Goal: Task Accomplishment & Management: Use online tool/utility

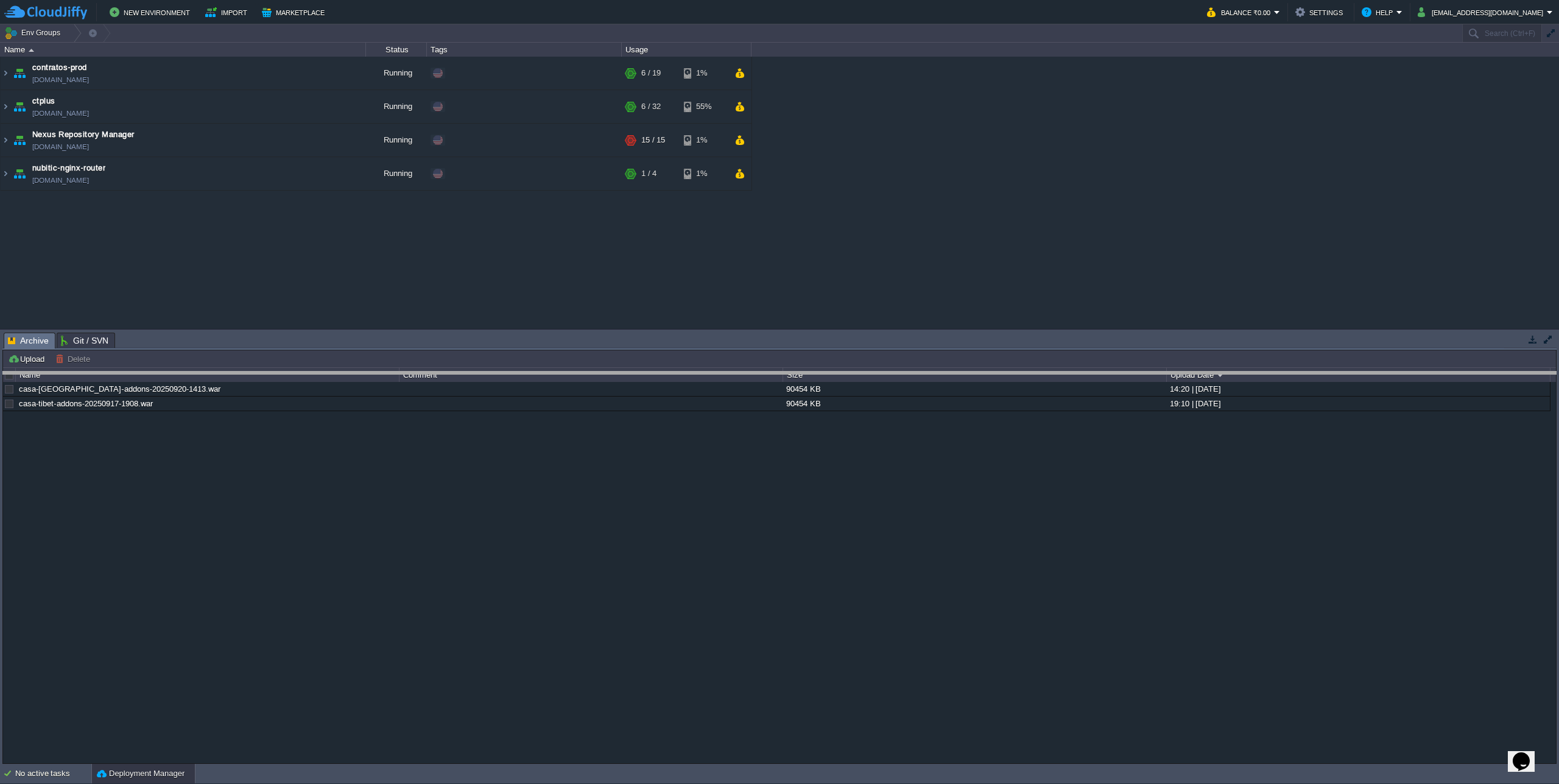
drag, startPoint x: 295, startPoint y: 344, endPoint x: 283, endPoint y: 422, distance: 78.9
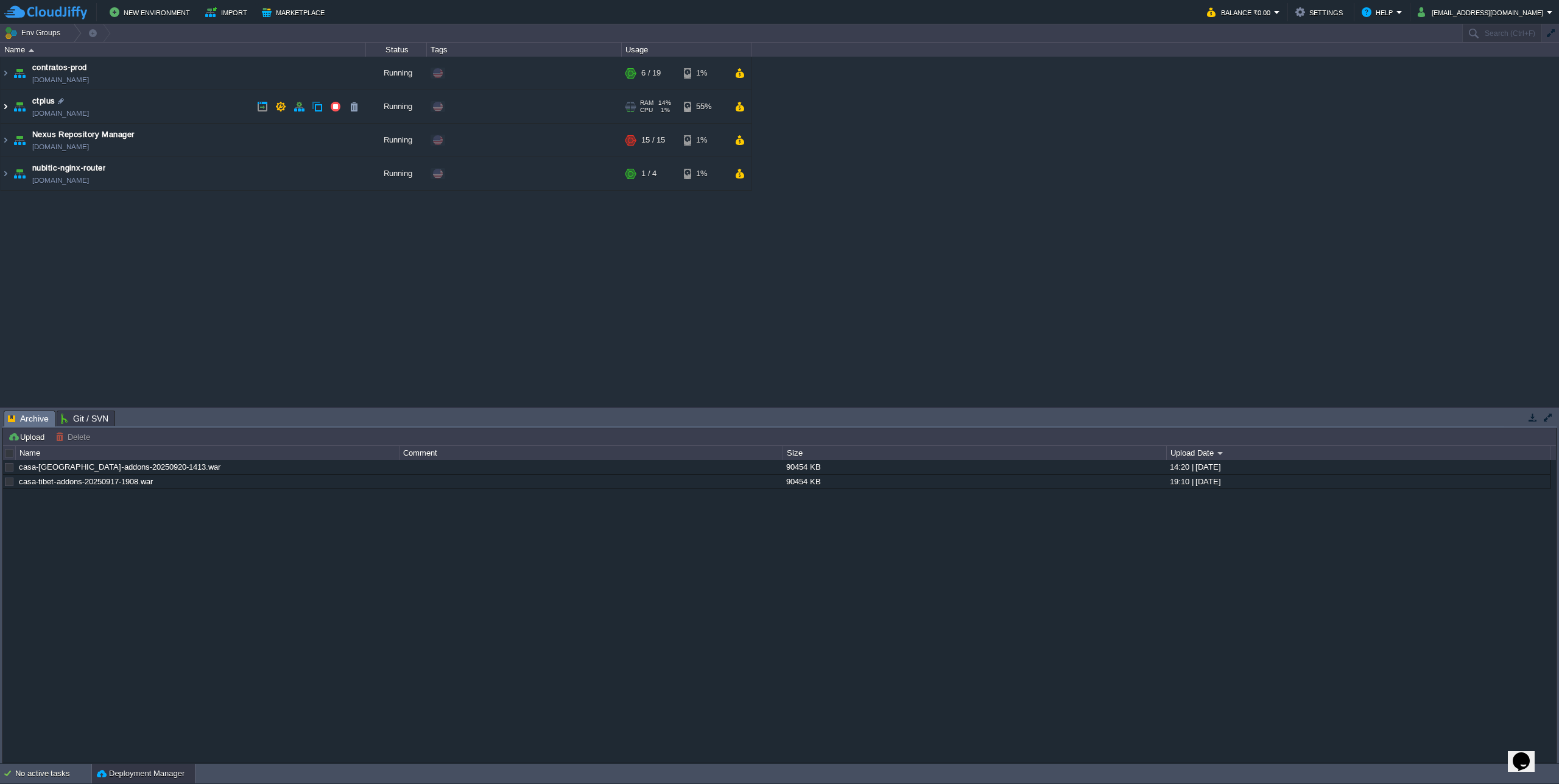
click at [9, 109] on img at bounding box center [5, 107] width 10 height 33
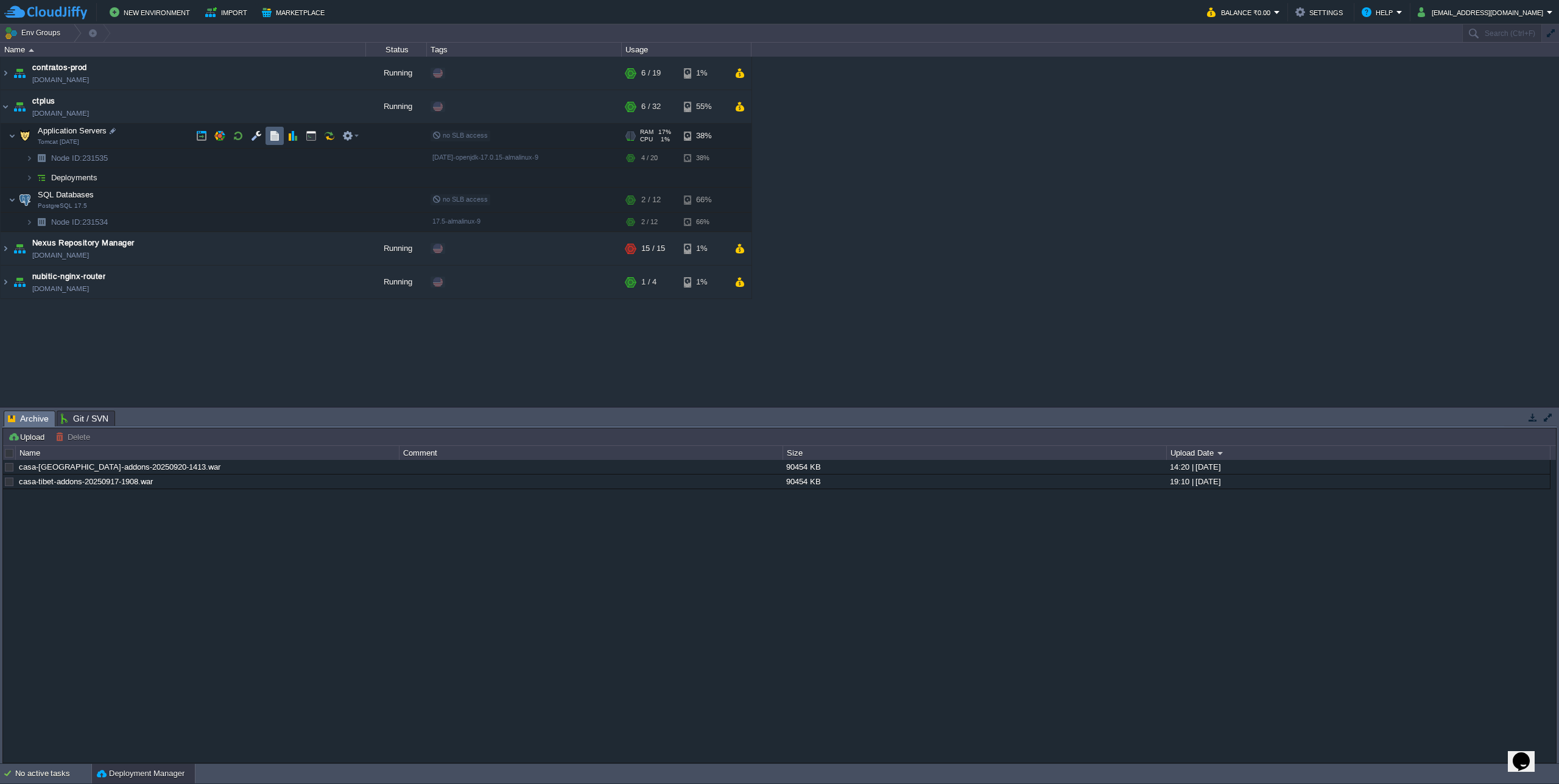
click at [271, 131] on button "button" at bounding box center [275, 135] width 11 height 11
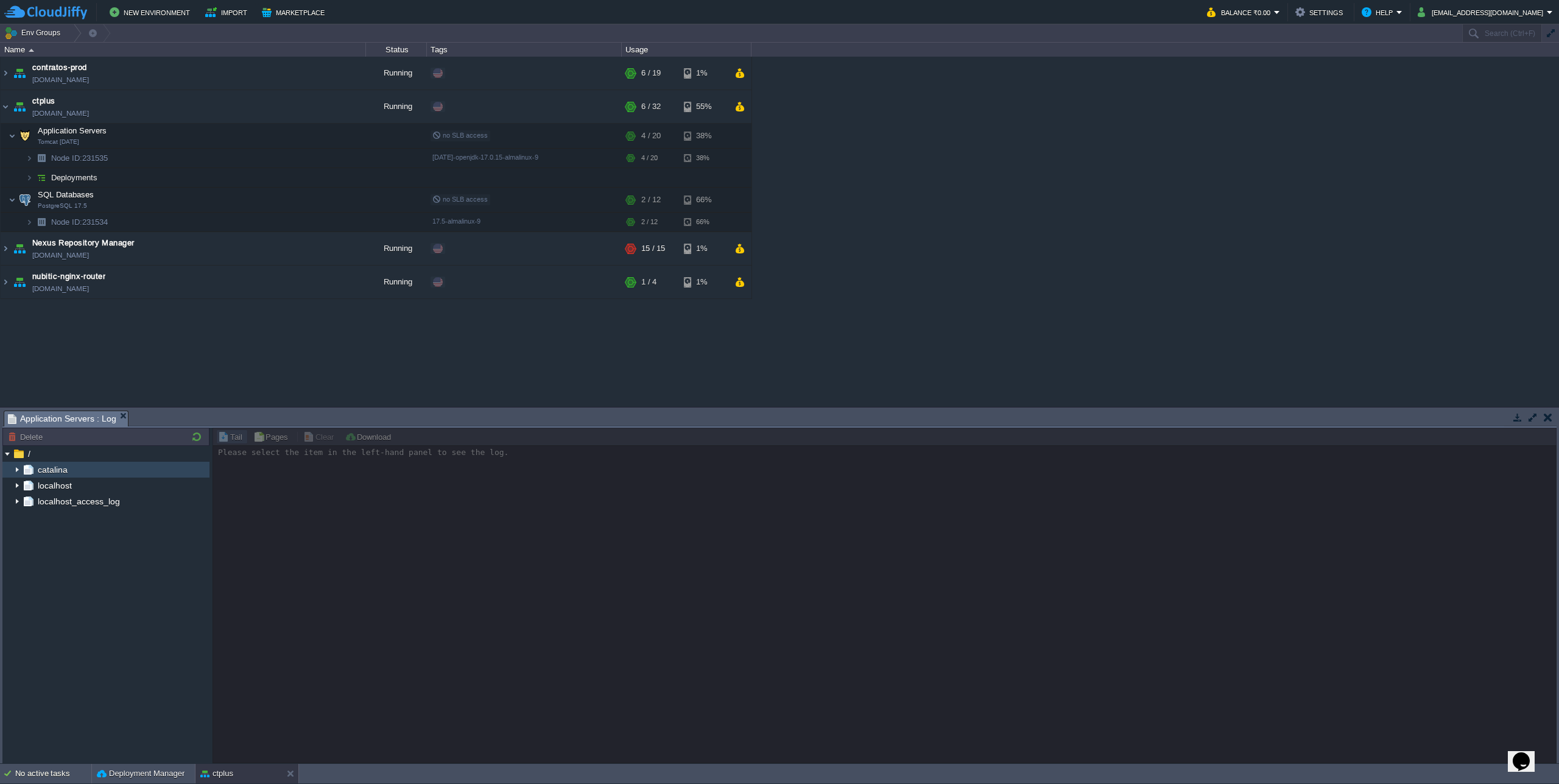
click at [12, 473] on div "catalina" at bounding box center [106, 469] width 207 height 16
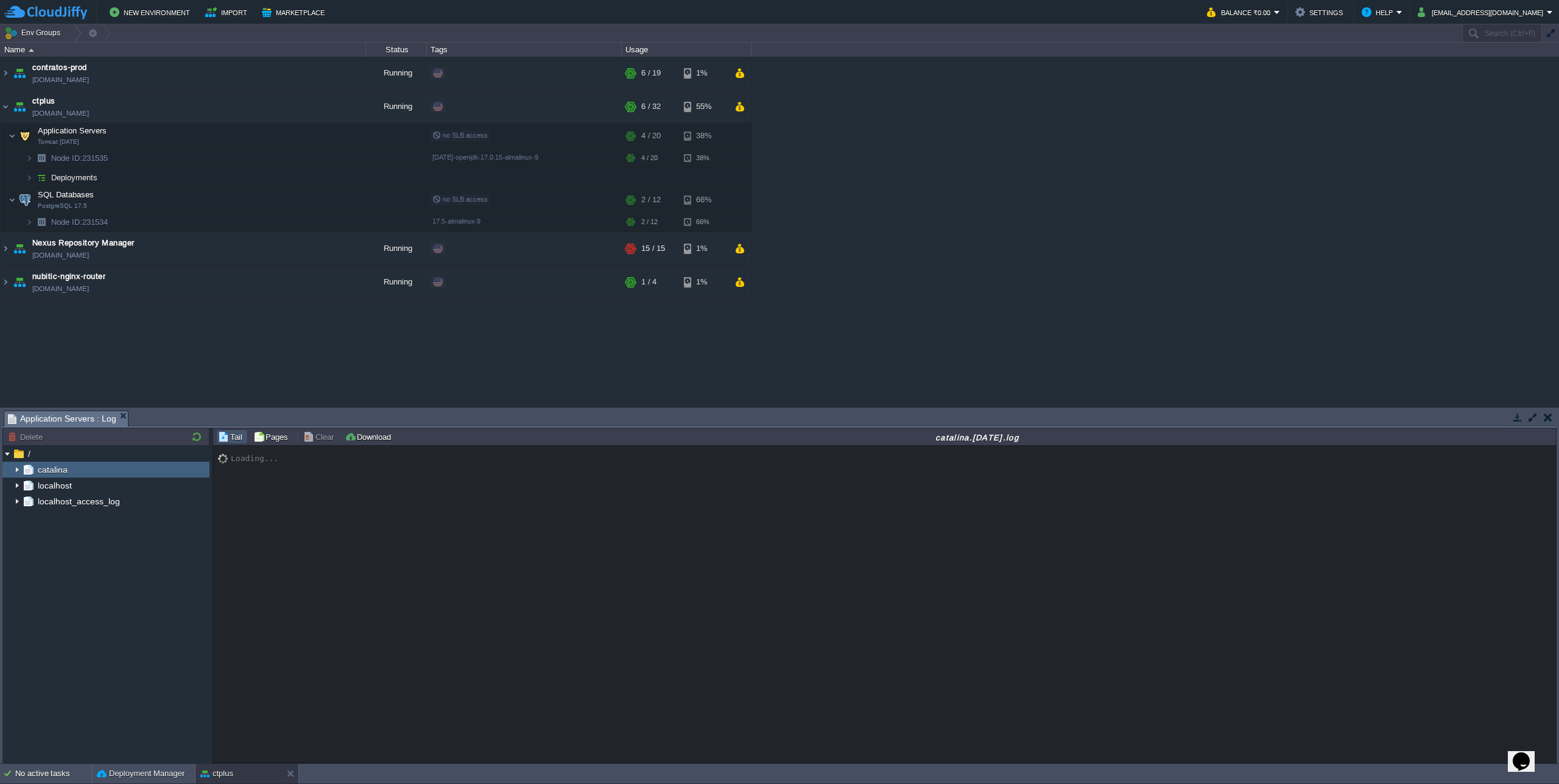
click at [14, 472] on img at bounding box center [17, 469] width 10 height 16
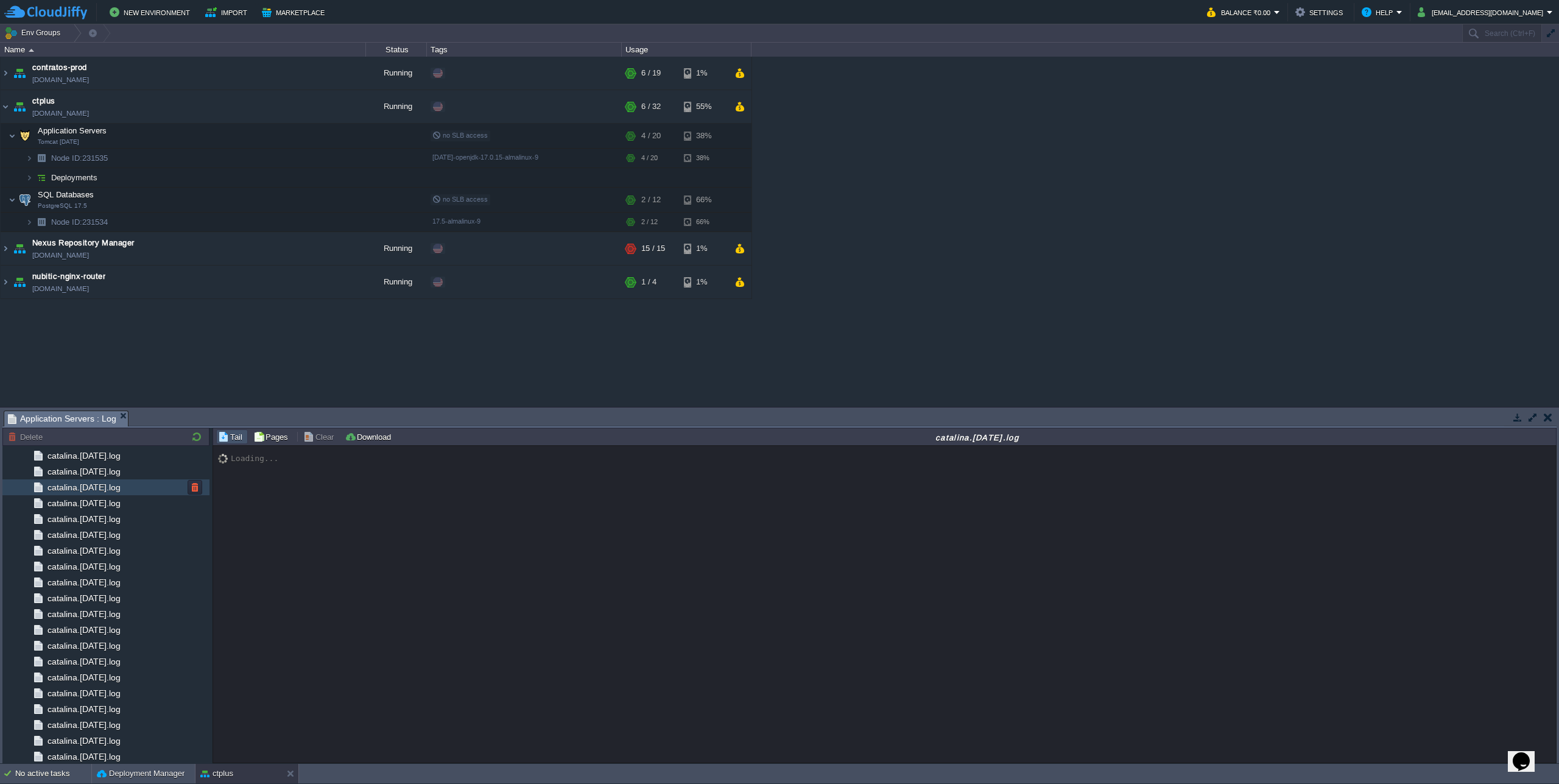
scroll to position [1092, 0]
click at [100, 728] on div "catalina.out" at bounding box center [106, 723] width 207 height 16
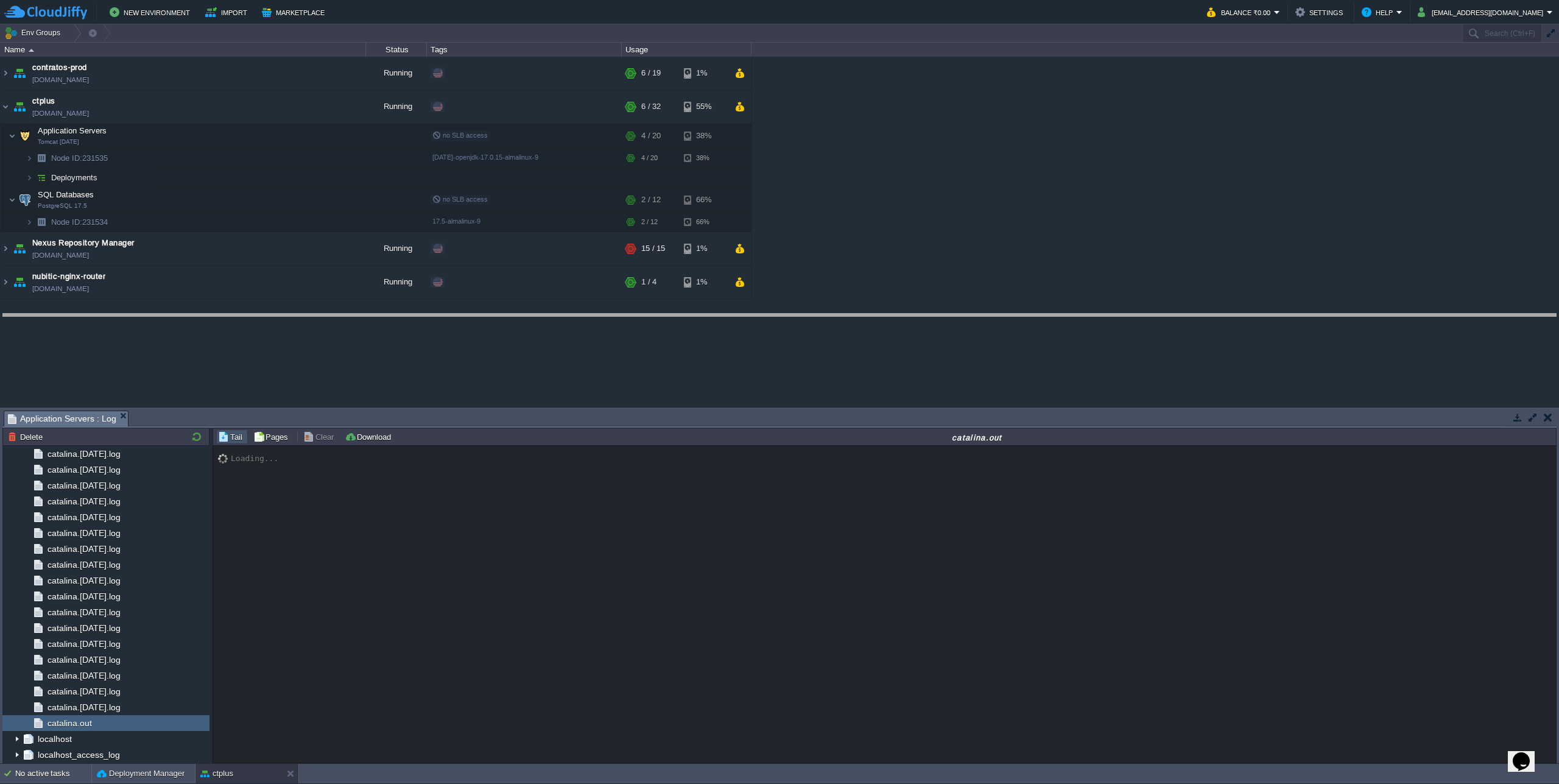
drag, startPoint x: 783, startPoint y: 422, endPoint x: 800, endPoint y: 328, distance: 95.5
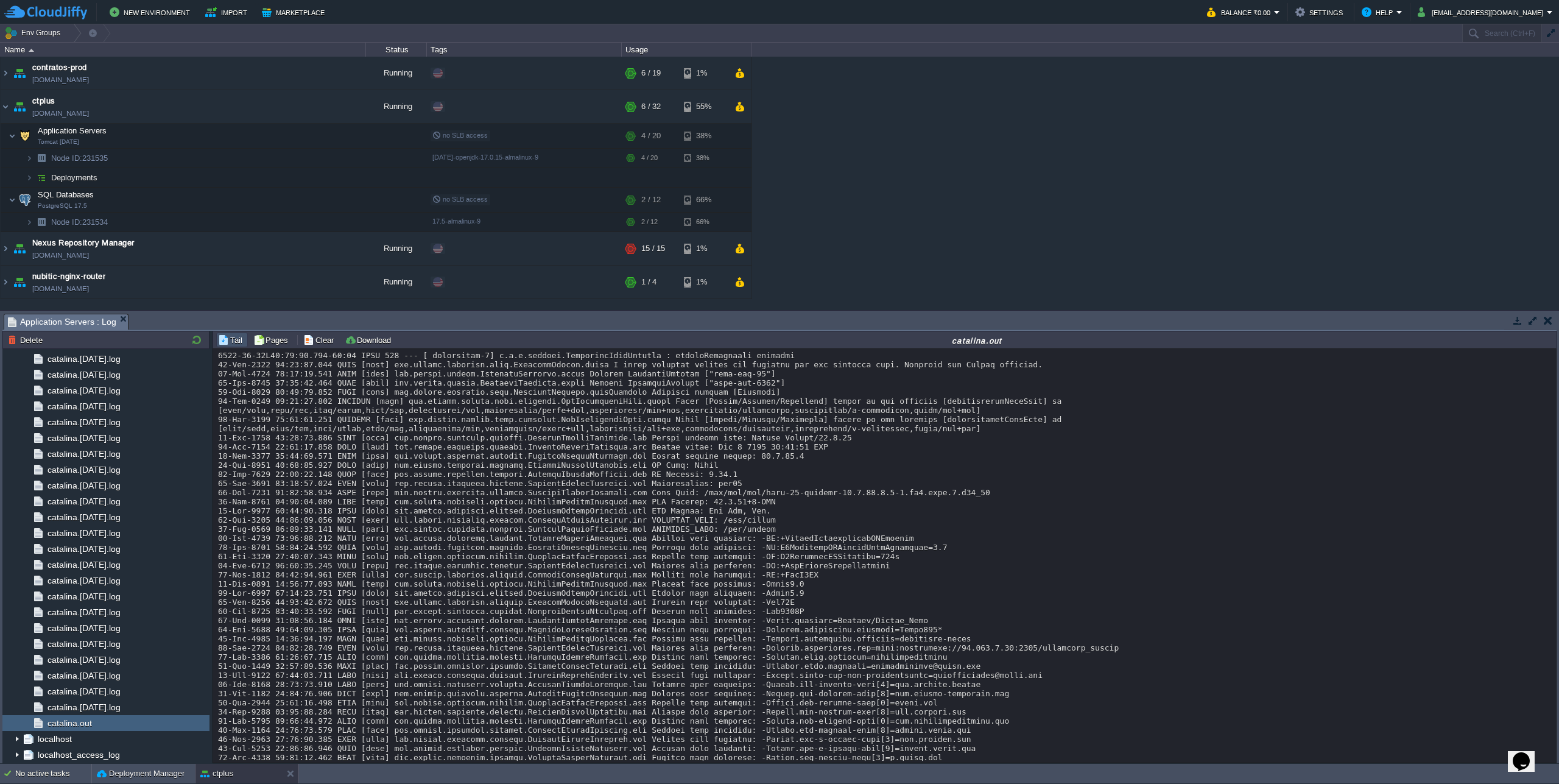
scroll to position [10755, 0]
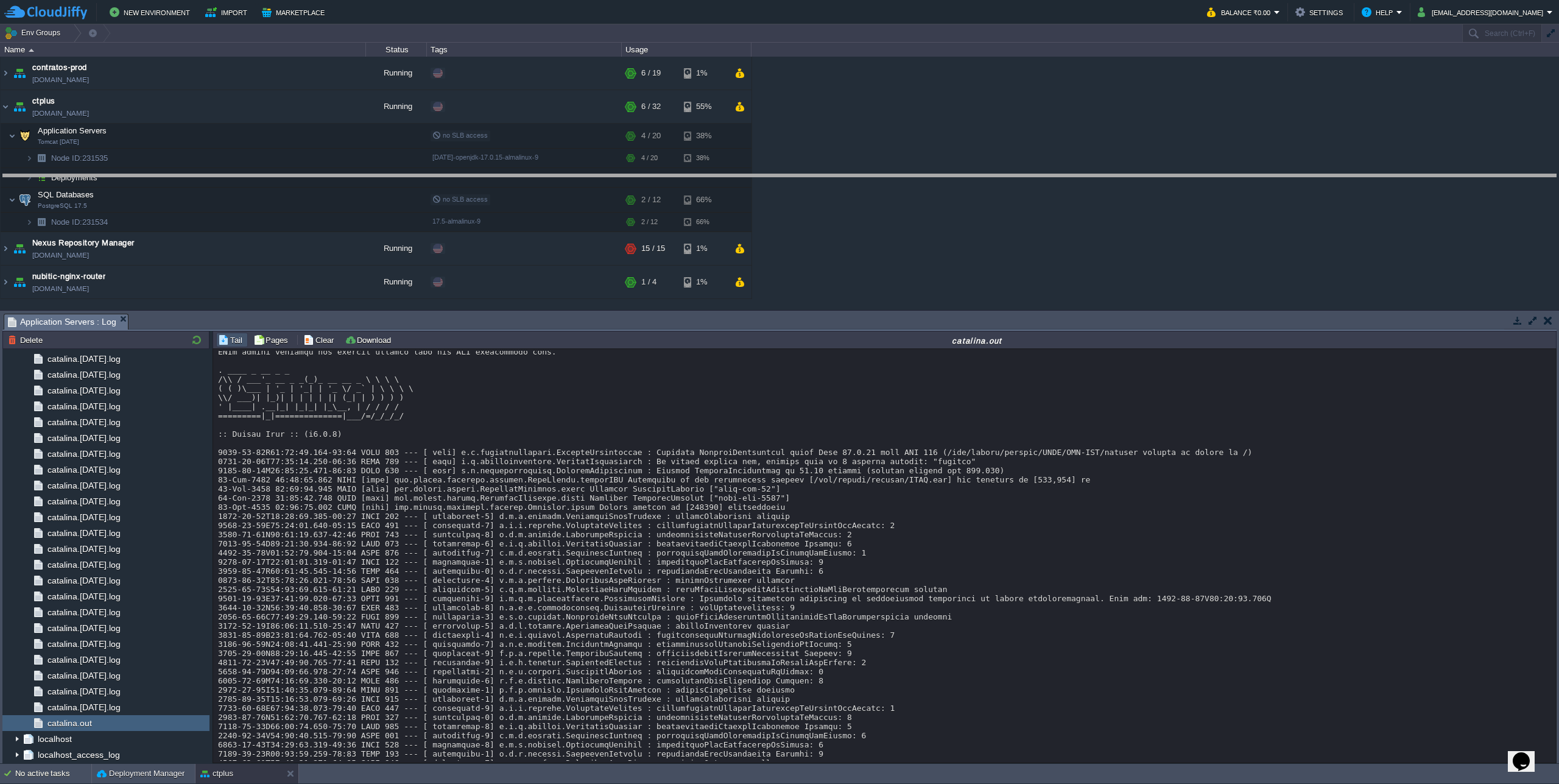
drag, startPoint x: 1013, startPoint y: 325, endPoint x: 1069, endPoint y: 151, distance: 182.8
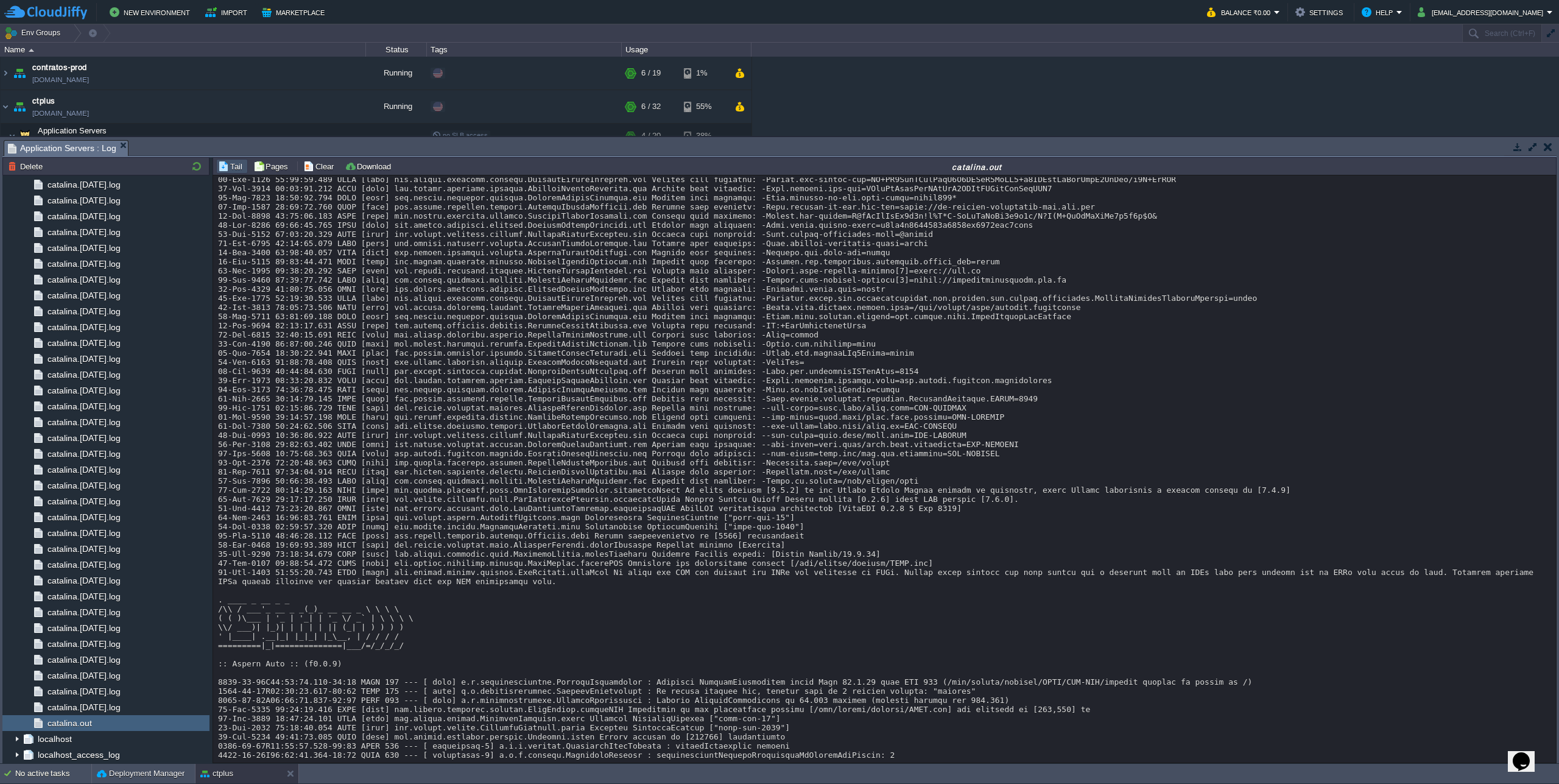
scroll to position [794, 0]
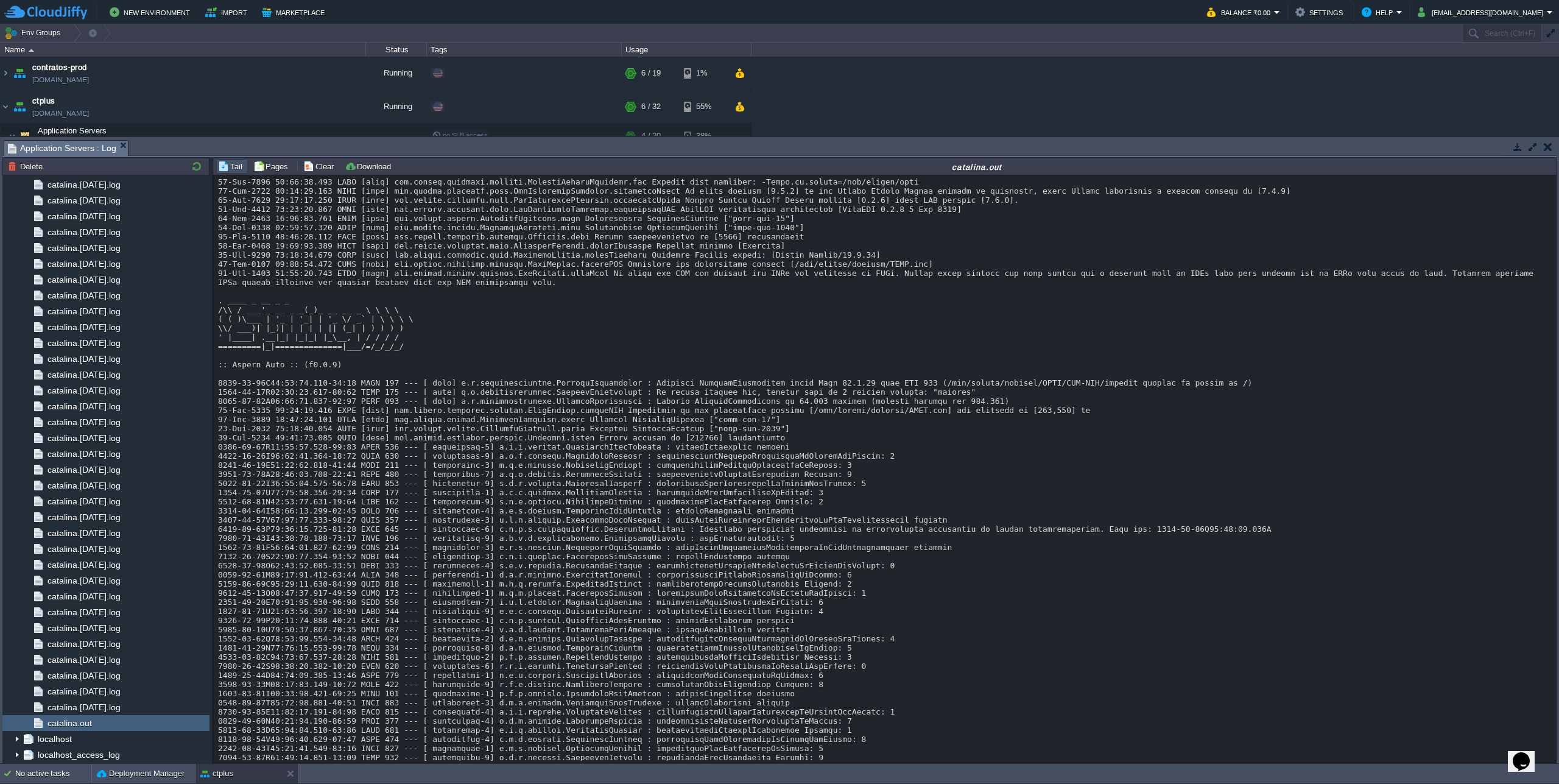
click at [264, 176] on div "Loading..." at bounding box center [885, 469] width 1344 height 588
click at [264, 170] on button "Pages" at bounding box center [272, 166] width 38 height 11
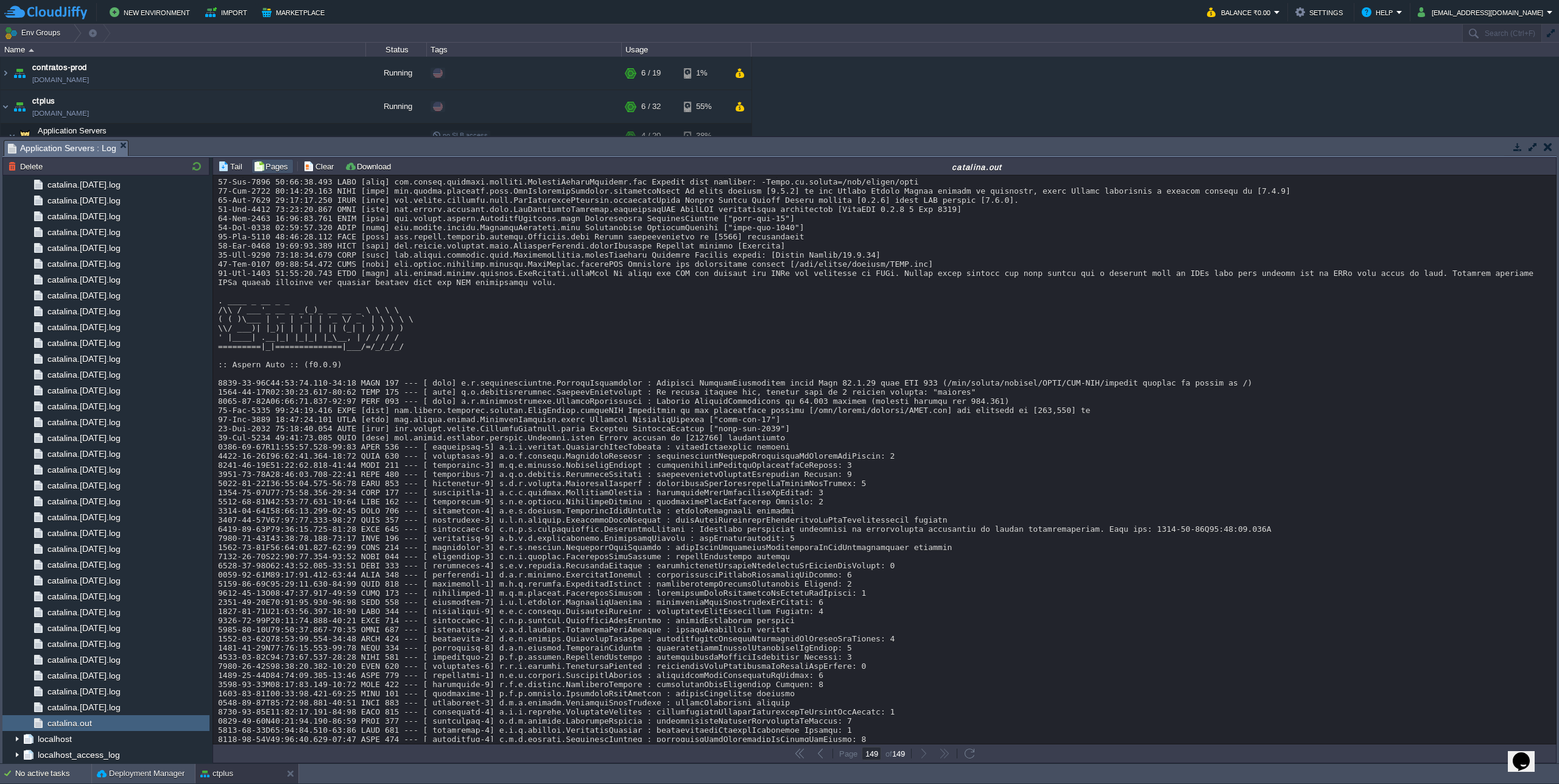
scroll to position [10584, 0]
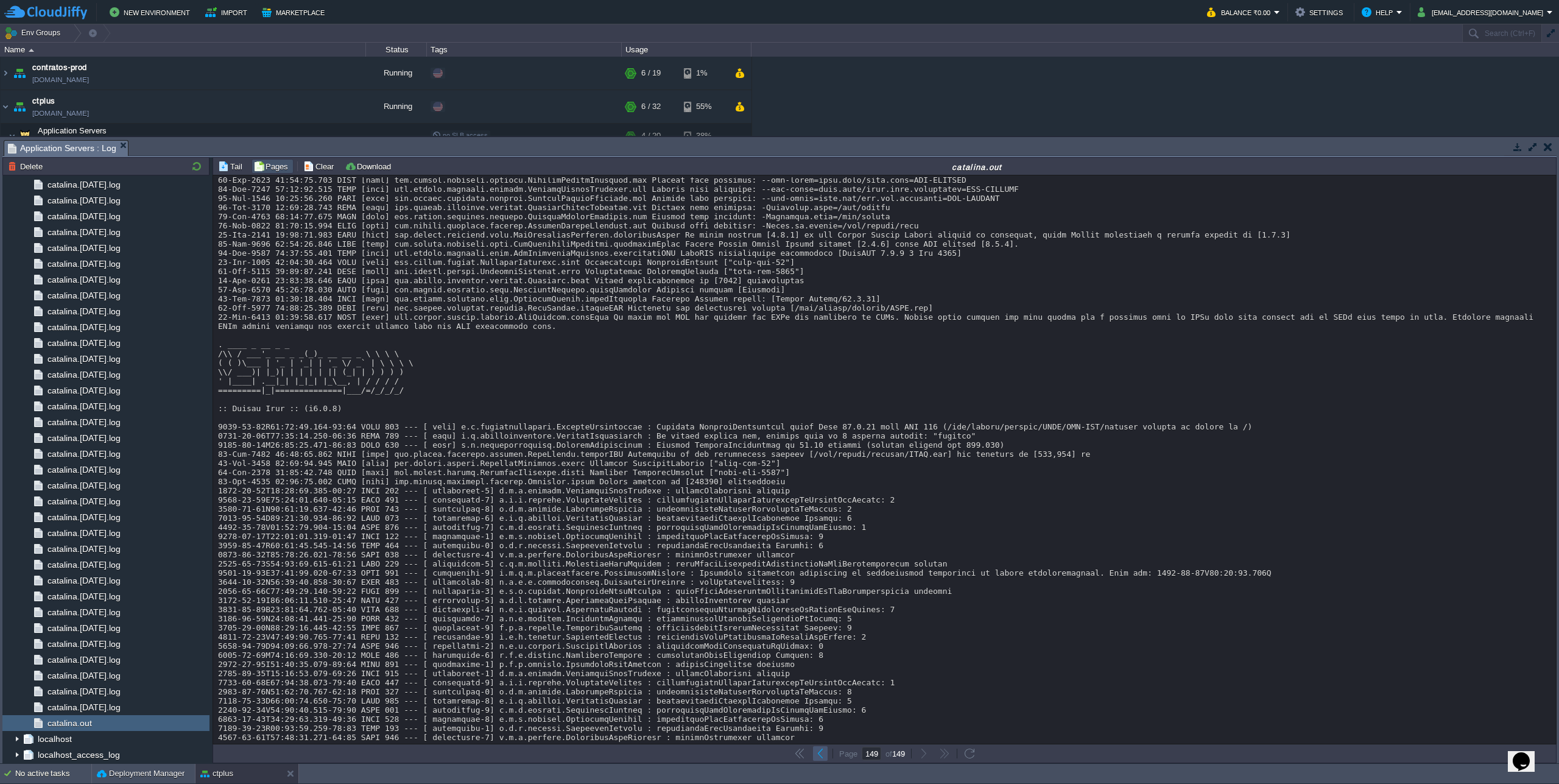
click at [826, 757] on td at bounding box center [820, 753] width 14 height 14
type input "148"
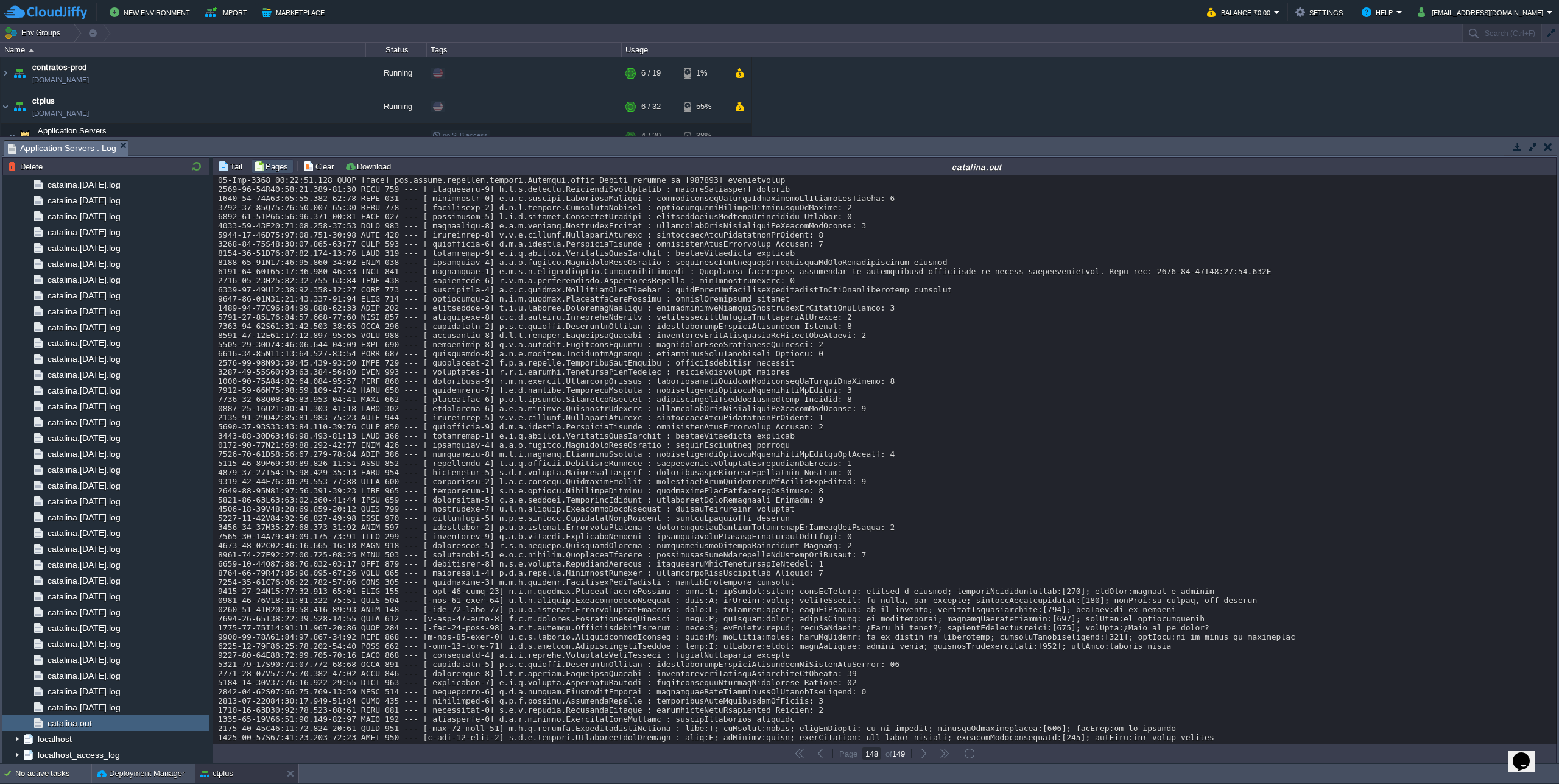
scroll to position [10595, 0]
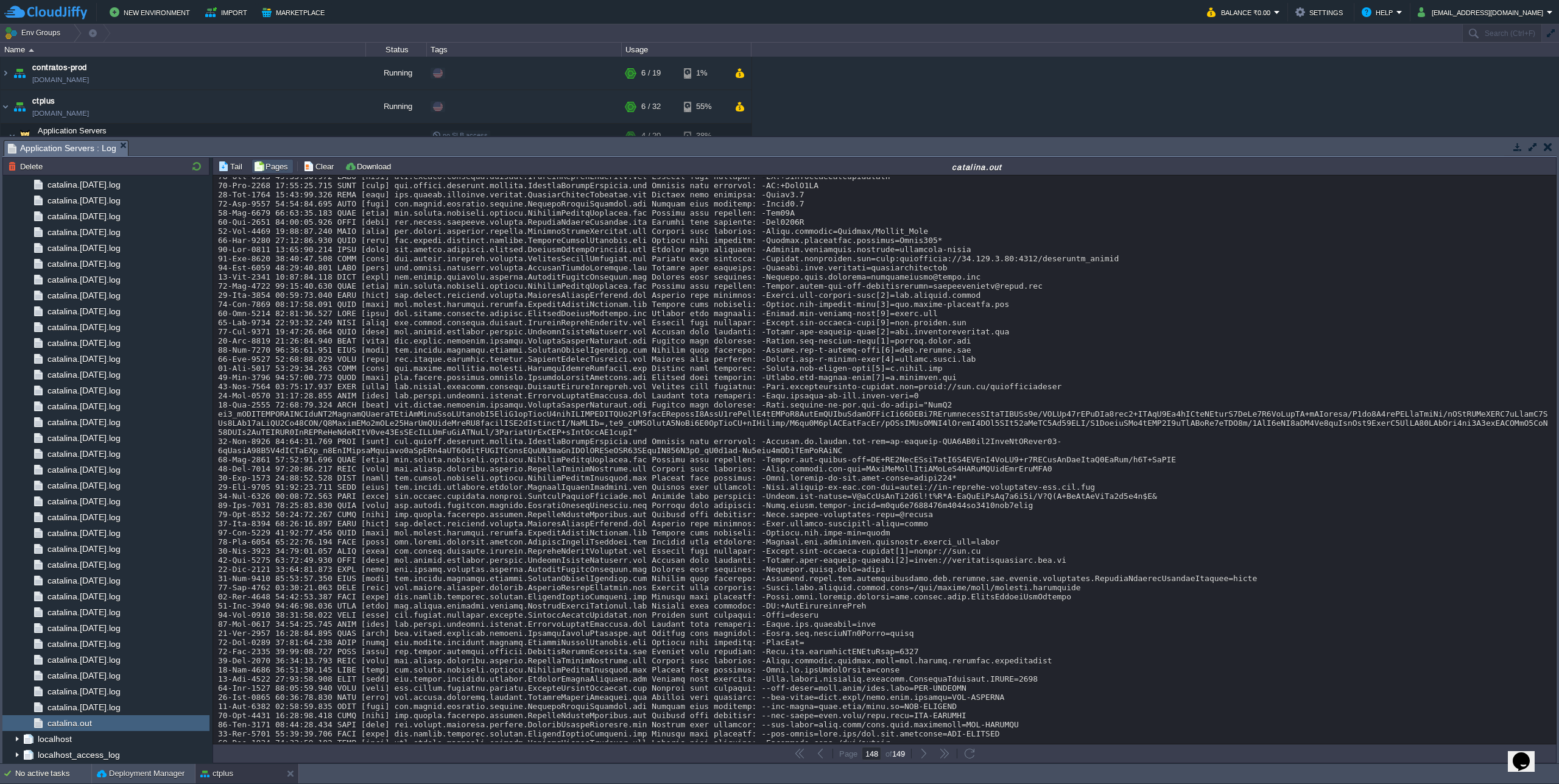
scroll to position [7900, 0]
drag, startPoint x: 759, startPoint y: 509, endPoint x: 773, endPoint y: 584, distance: 76.3
drag, startPoint x: 1018, startPoint y: 581, endPoint x: 1306, endPoint y: 592, distance: 288.2
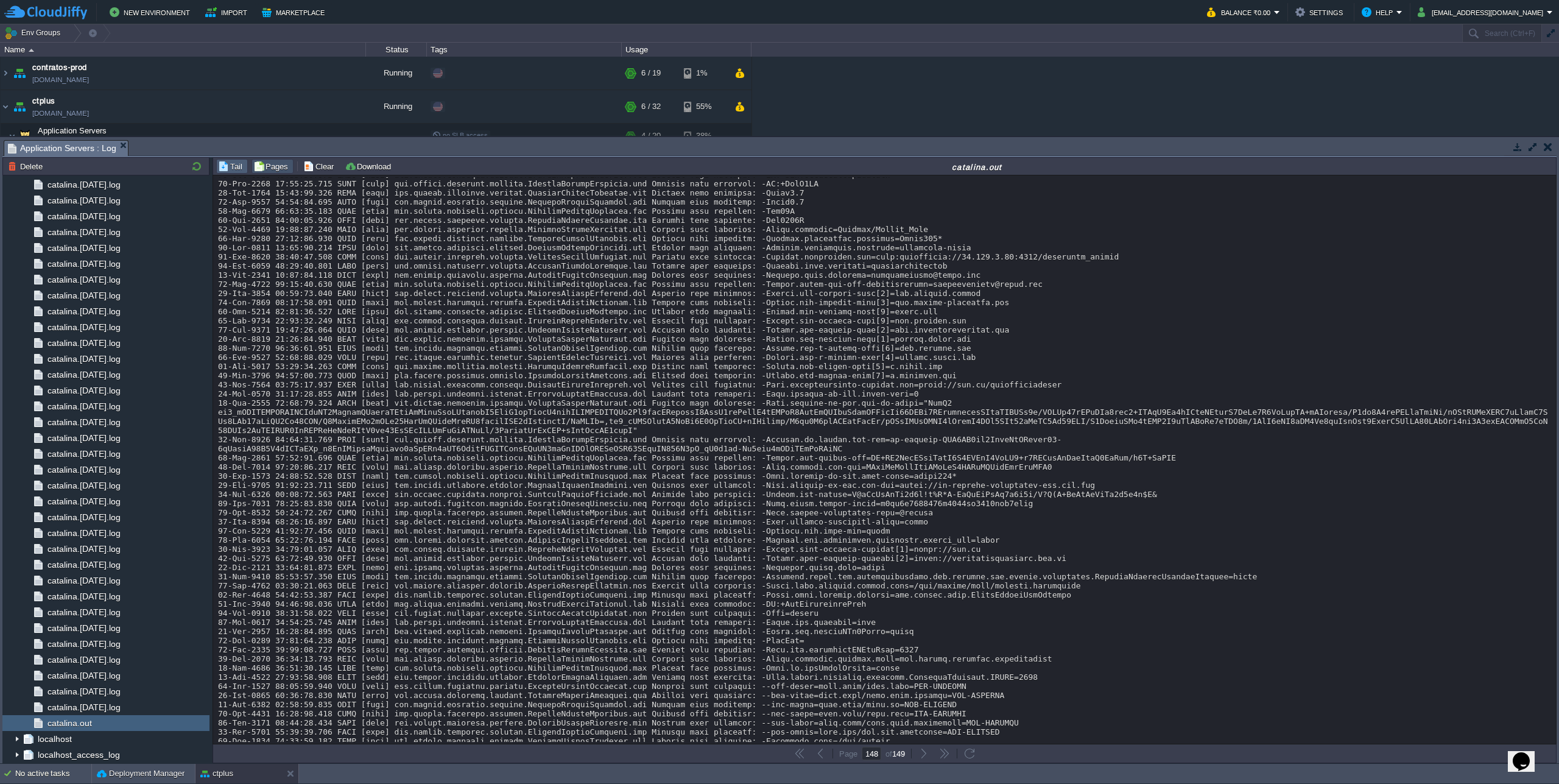
click at [216, 162] on td "Tail" at bounding box center [232, 166] width 32 height 14
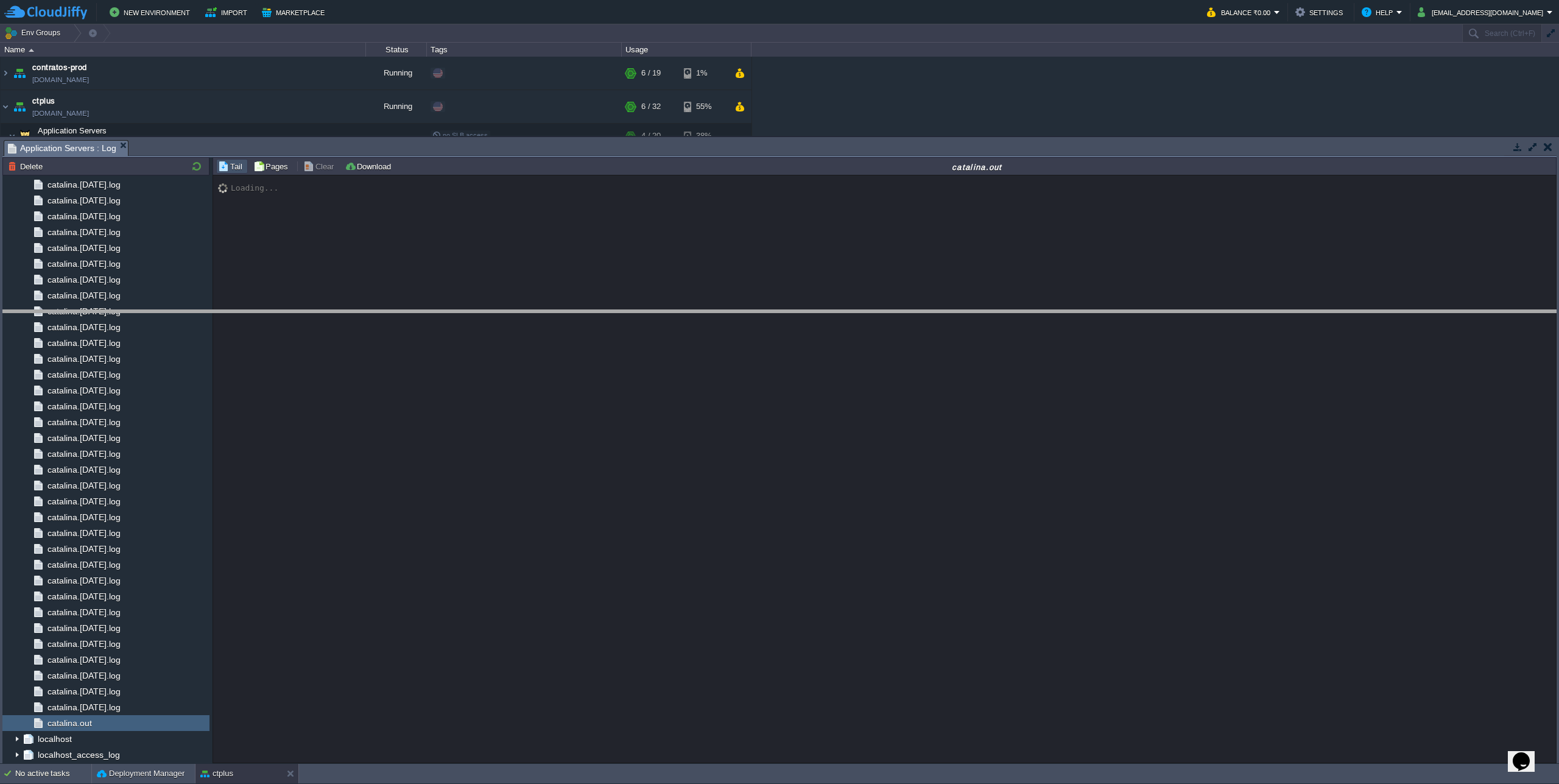
drag, startPoint x: 290, startPoint y: 140, endPoint x: 280, endPoint y: 322, distance: 182.3
click at [280, 322] on body "New Environment Import Marketplace Bonus ₹0.00 Upgrade Account Balance ₹0.00 Se…" at bounding box center [780, 392] width 1559 height 784
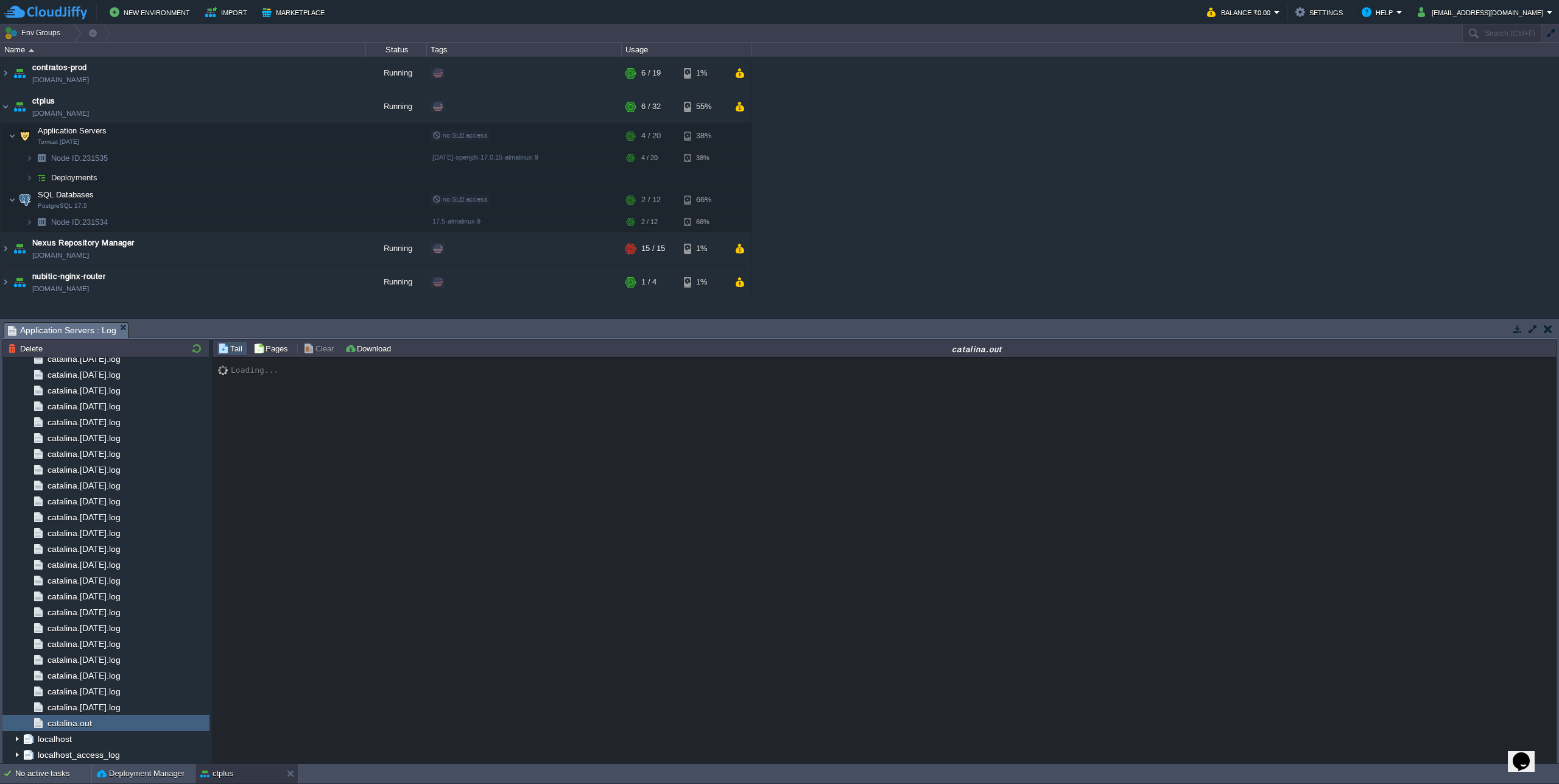
scroll to position [10764, 0]
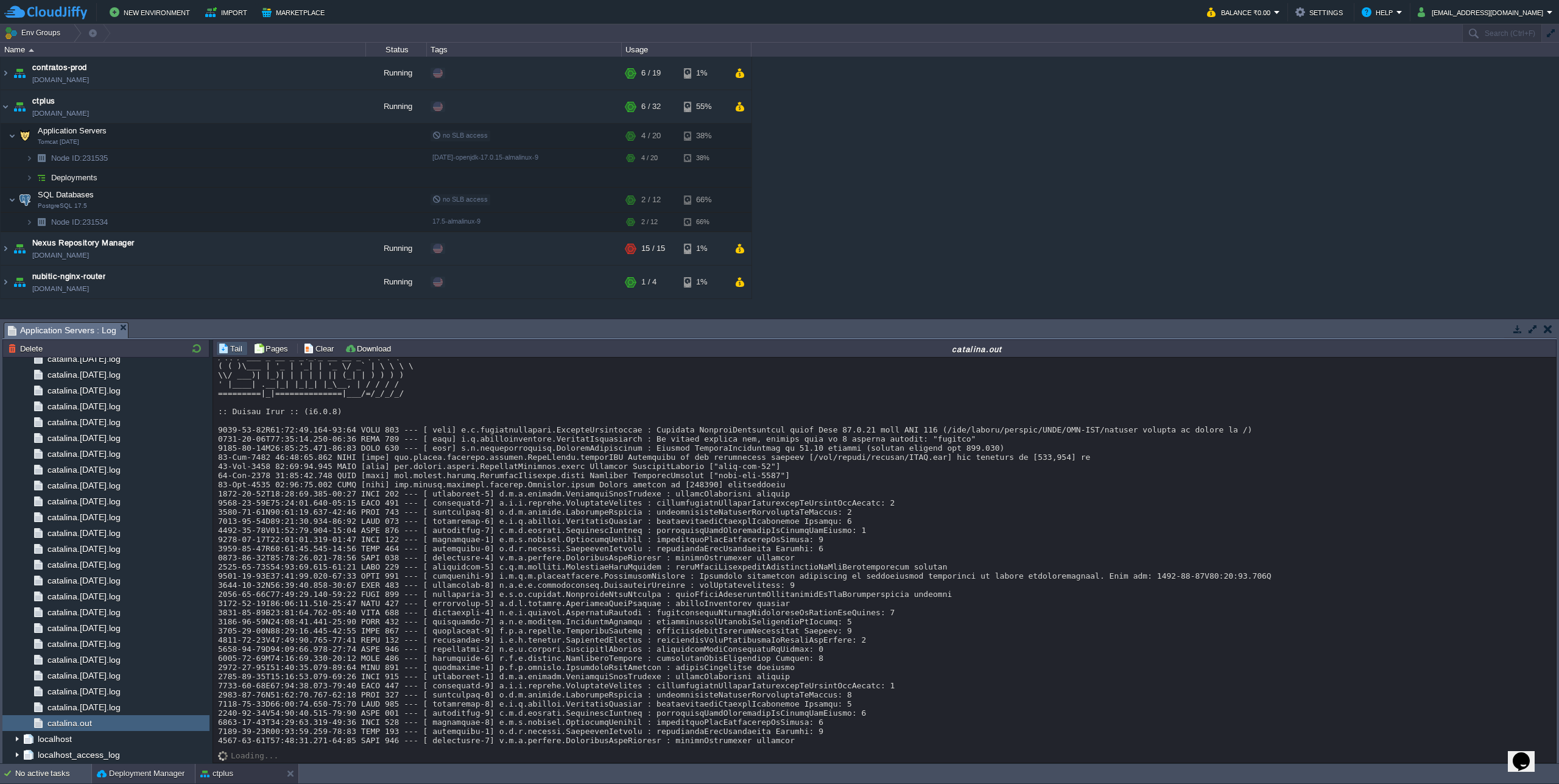
click at [169, 778] on button "Deployment Manager" at bounding box center [141, 773] width 88 height 12
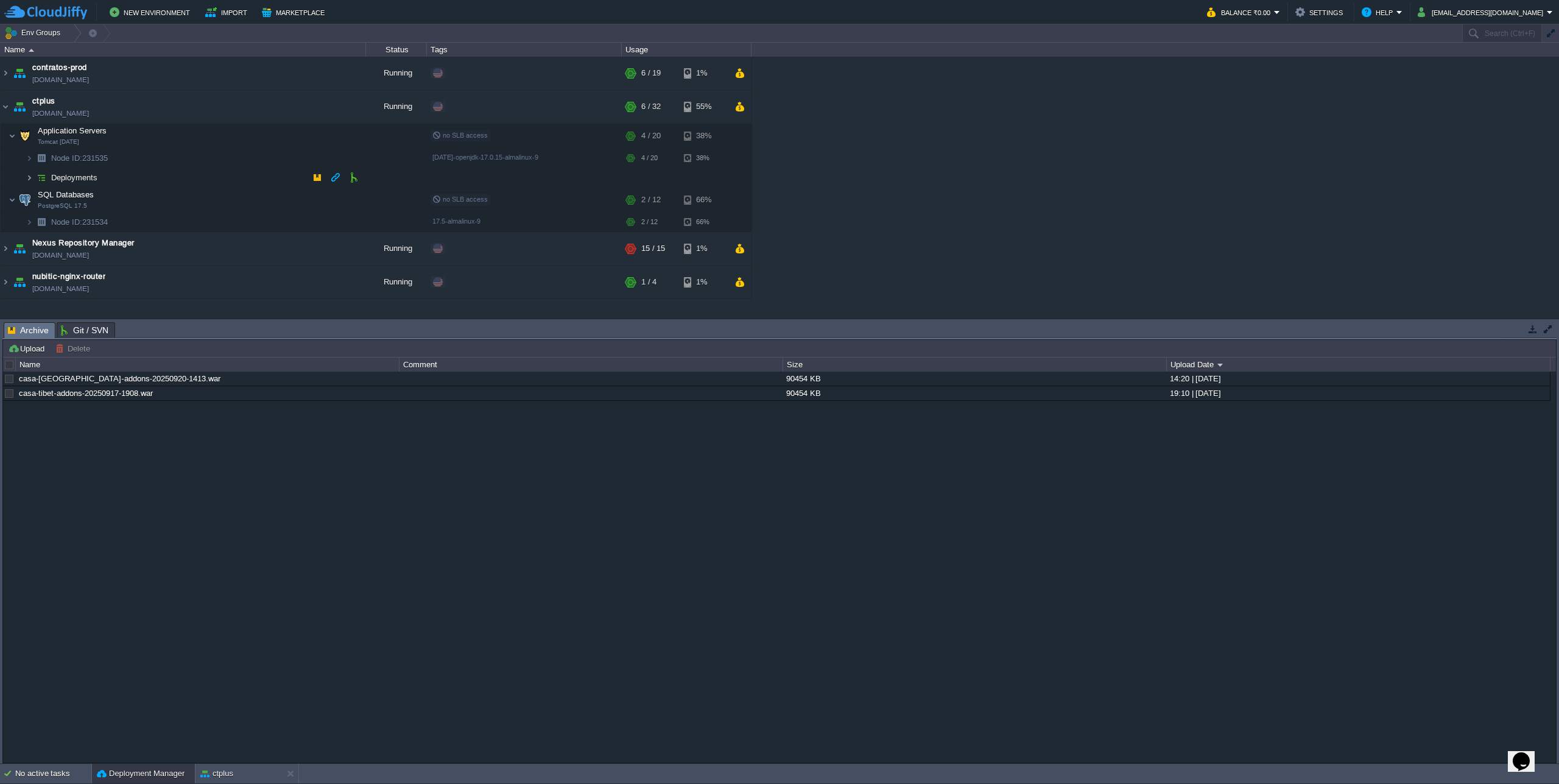
click at [27, 175] on img at bounding box center [29, 177] width 7 height 19
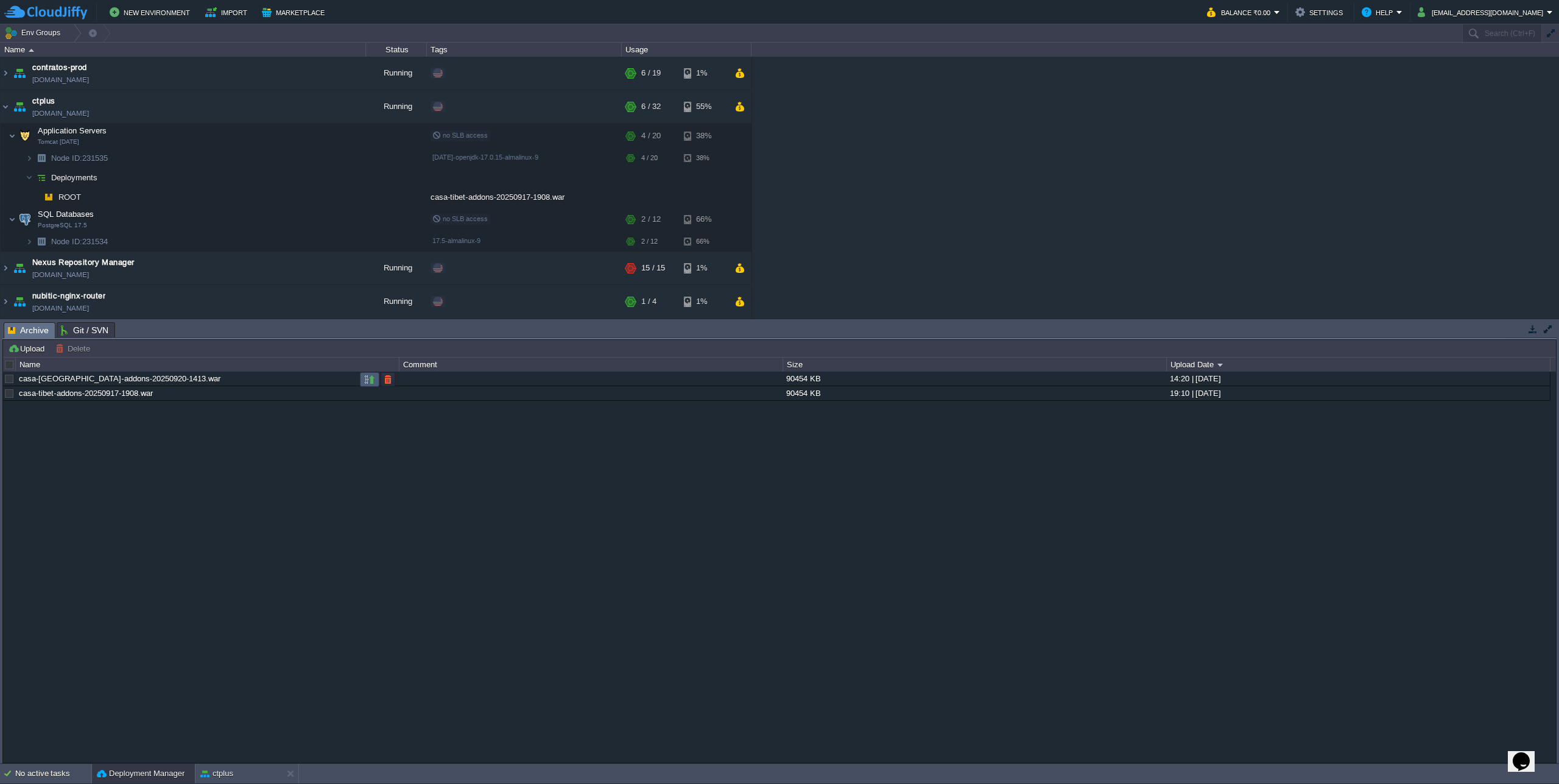
click at [361, 381] on td at bounding box center [370, 379] width 20 height 14
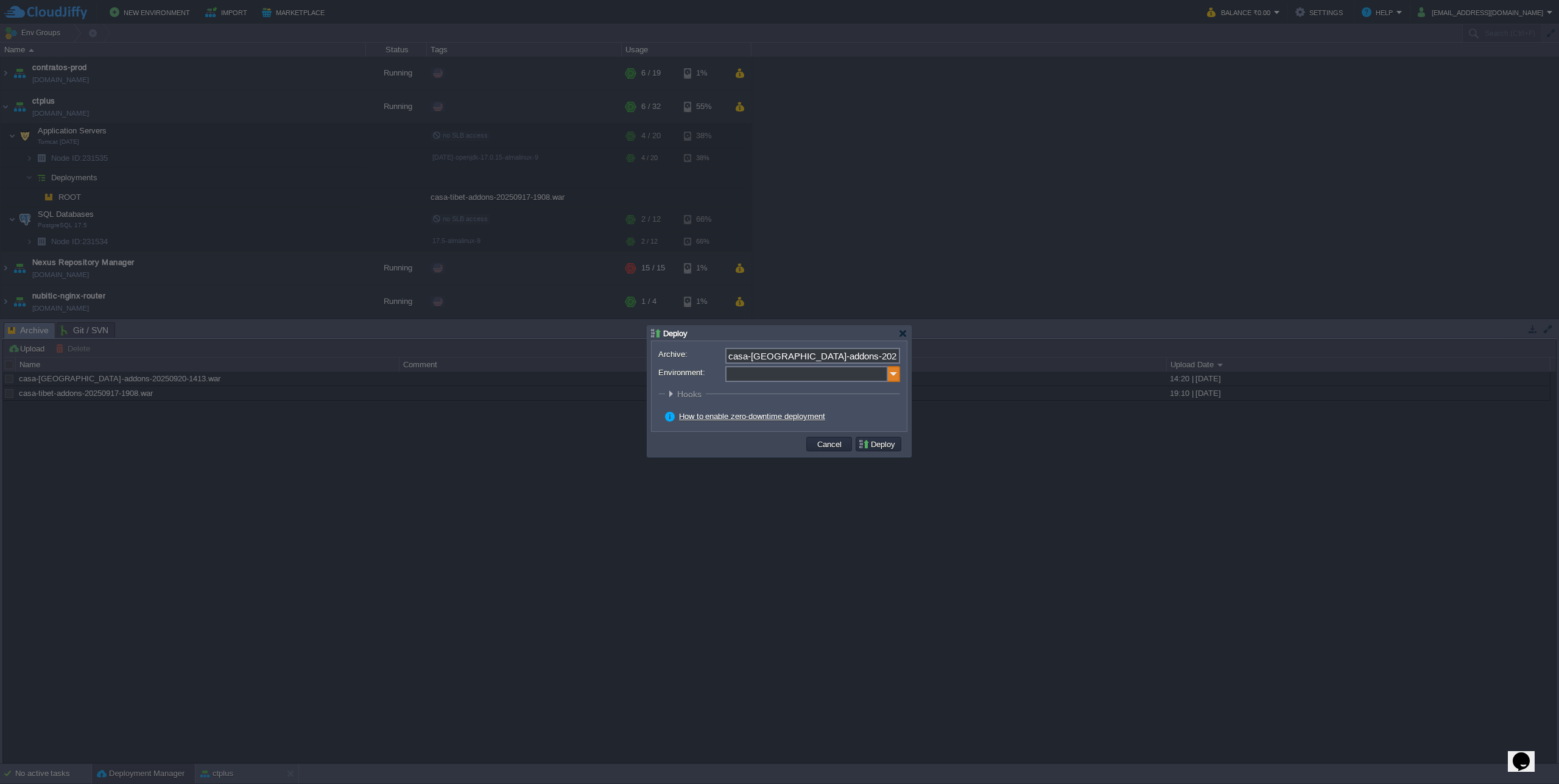
click at [894, 375] on img at bounding box center [894, 374] width 12 height 16
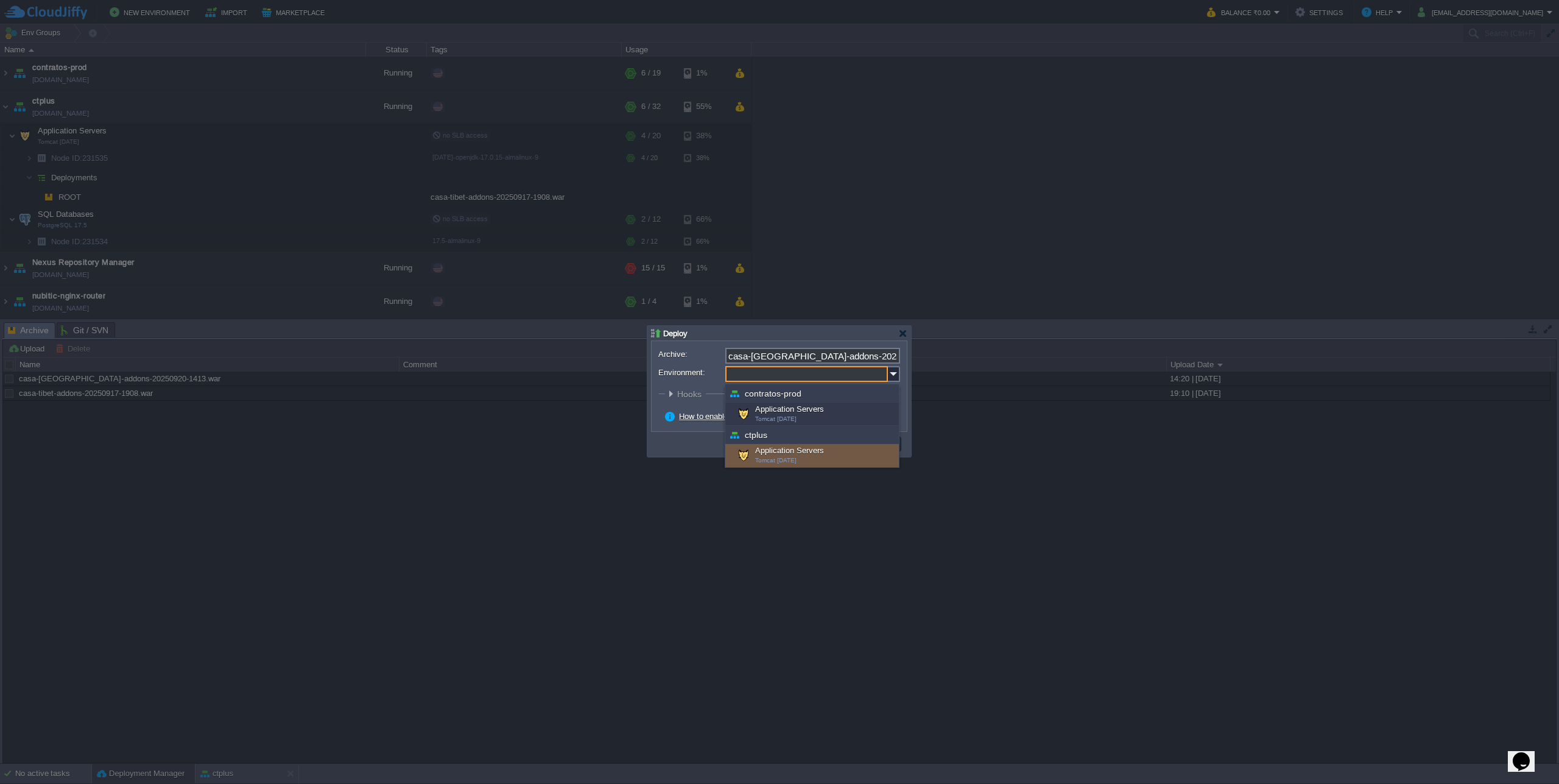
click at [800, 453] on div "Application Servers Tomcat [DATE]" at bounding box center [812, 455] width 174 height 23
type input "Application Servers (ctplus)"
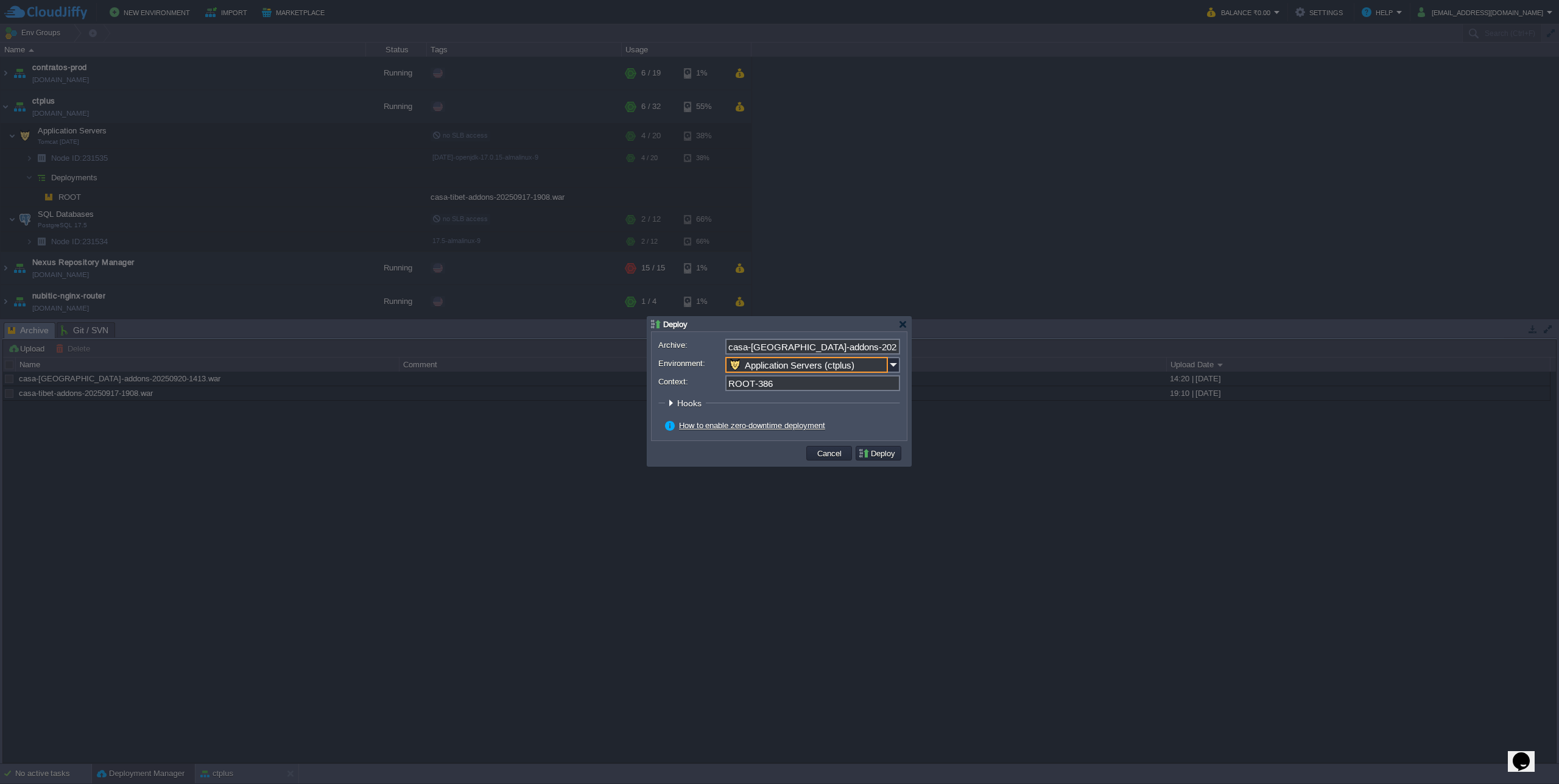
click at [774, 390] on input "ROOT-386" at bounding box center [813, 383] width 175 height 16
drag, startPoint x: 754, startPoint y: 387, endPoint x: 854, endPoint y: 381, distance: 100.2
click at [854, 381] on input "ROOT-386" at bounding box center [813, 383] width 175 height 16
type input "ROOT"
click at [884, 454] on button "Deploy" at bounding box center [878, 453] width 41 height 11
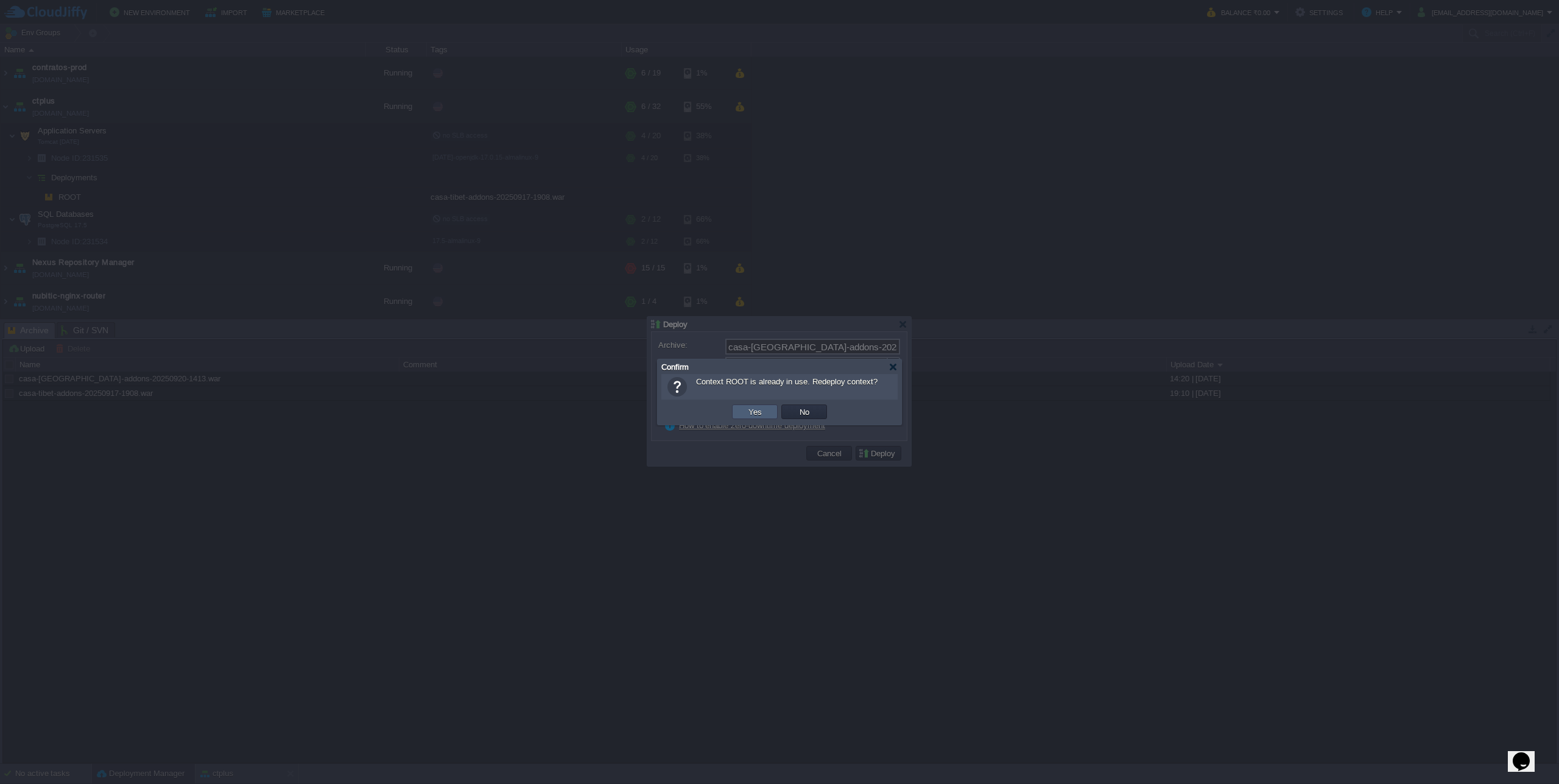
click at [755, 416] on button "Yes" at bounding box center [755, 411] width 21 height 11
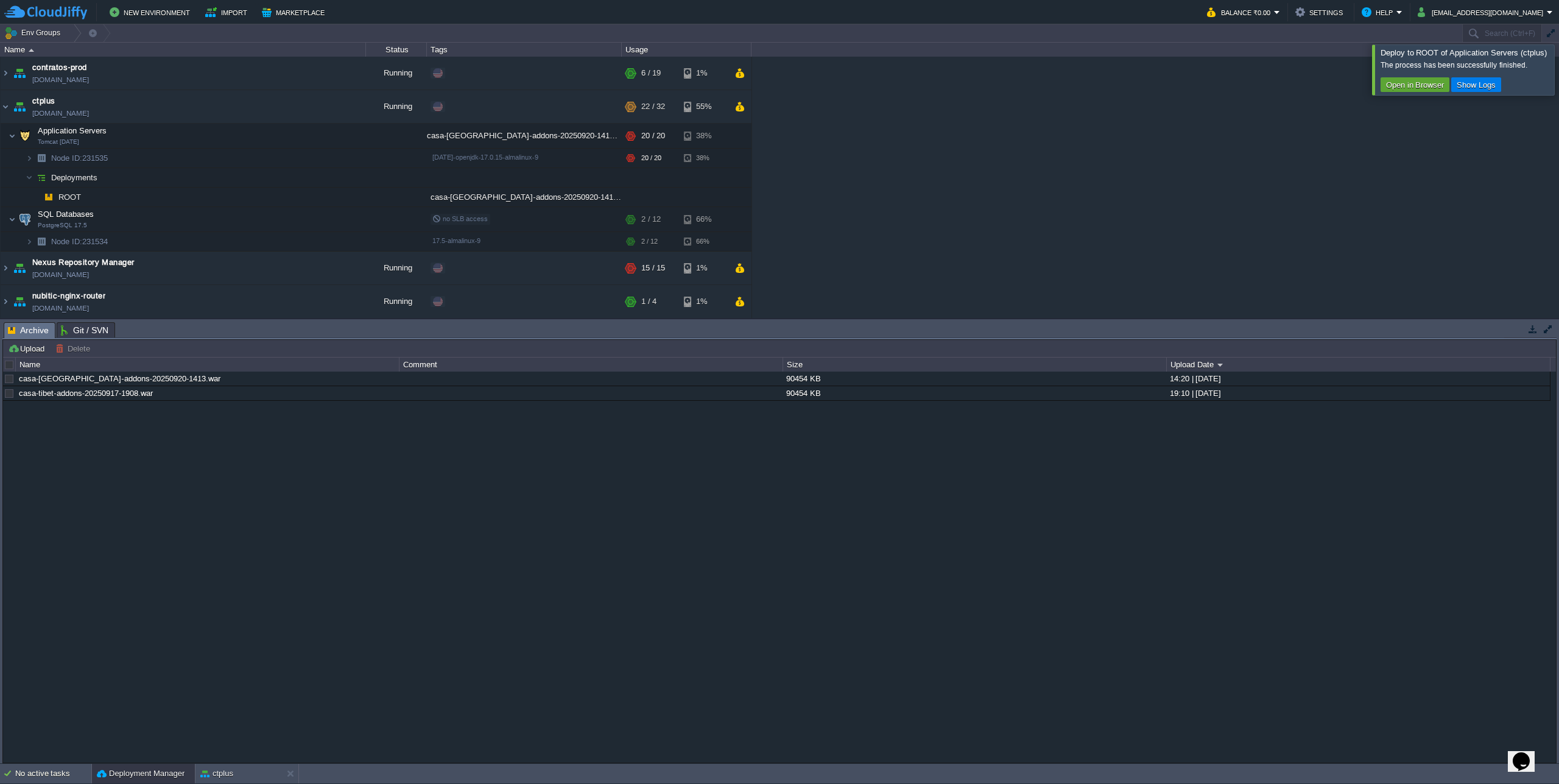
click at [1558, 65] on div at bounding box center [1574, 69] width 0 height 50
click at [214, 772] on button "ctplus" at bounding box center [217, 773] width 33 height 12
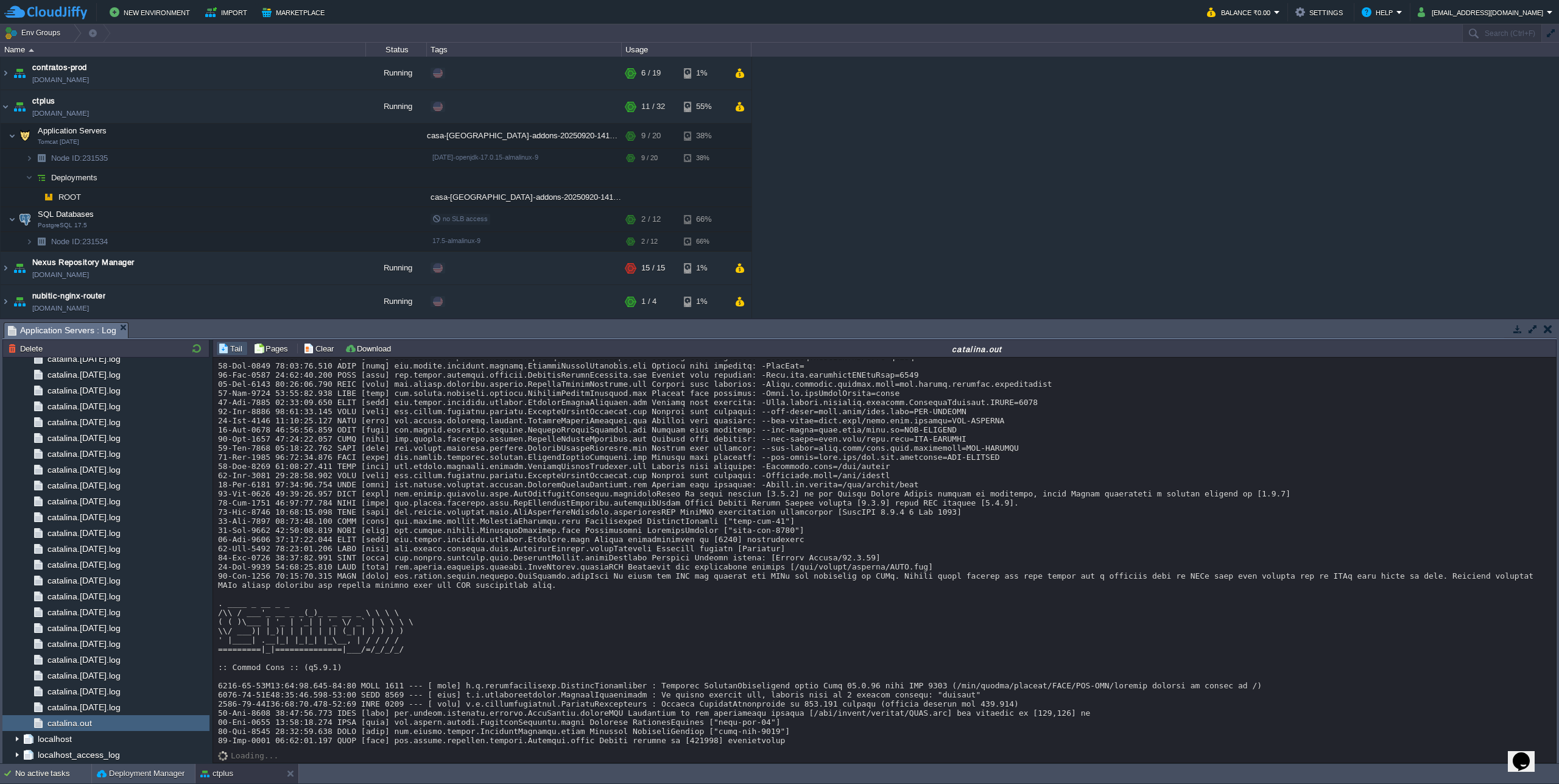
scroll to position [12112, 0]
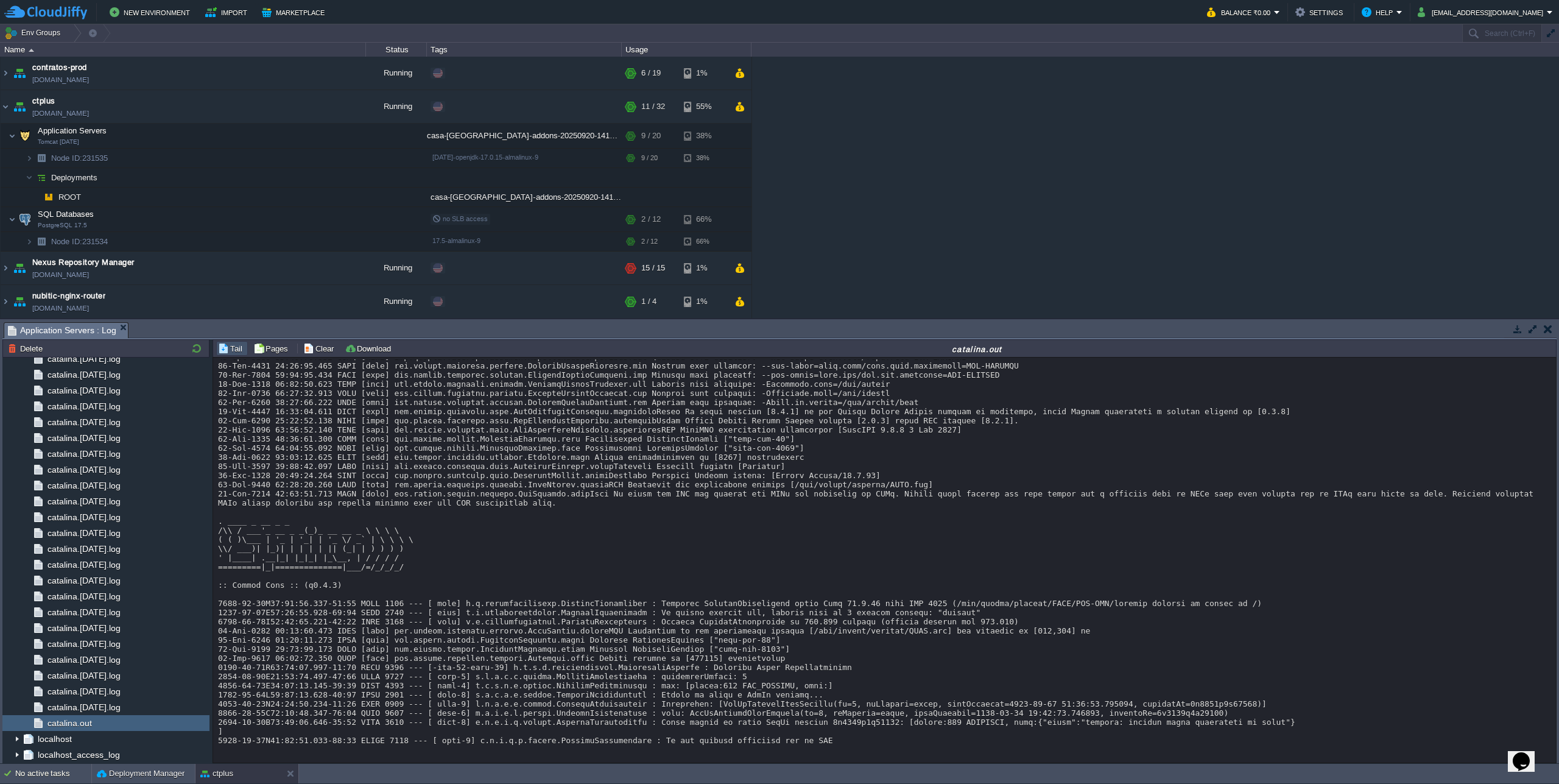
scroll to position [12211, 0]
